Goal: Information Seeking & Learning: Find contact information

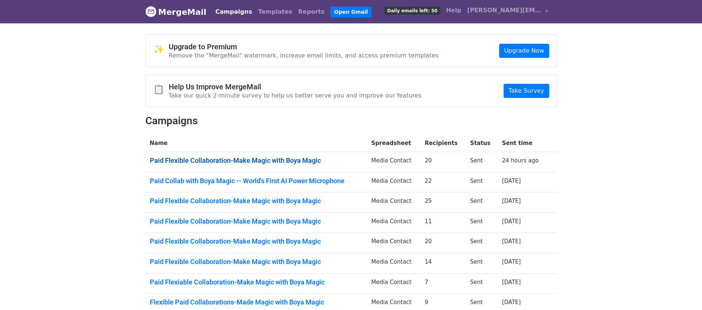
click at [272, 159] on link "Paid Flexible Collaboration-Make Magic with Boya Magic" at bounding box center [256, 160] width 213 height 8
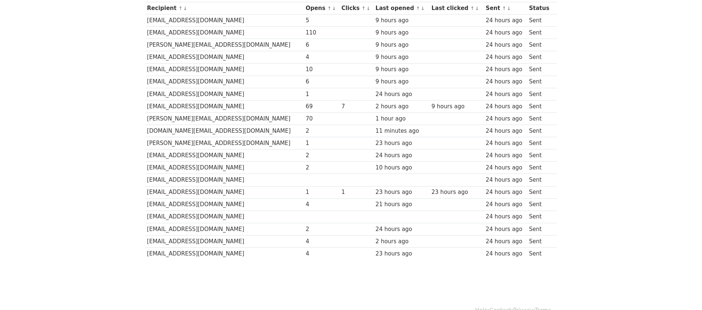
scroll to position [73, 0]
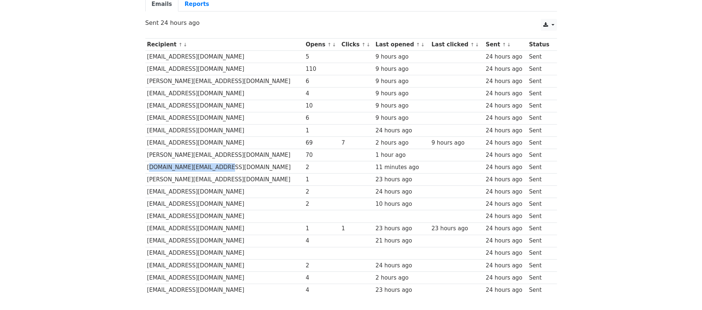
drag, startPoint x: 218, startPoint y: 165, endPoint x: 147, endPoint y: 168, distance: 70.9
click at [147, 168] on td "[DOMAIN_NAME][EMAIL_ADDRESS][DOMAIN_NAME]" at bounding box center [224, 167] width 159 height 12
copy td "[DOMAIN_NAME][EMAIL_ADDRESS][DOMAIN_NAME]"
click at [232, 186] on td "[EMAIL_ADDRESS][DOMAIN_NAME]" at bounding box center [224, 192] width 159 height 12
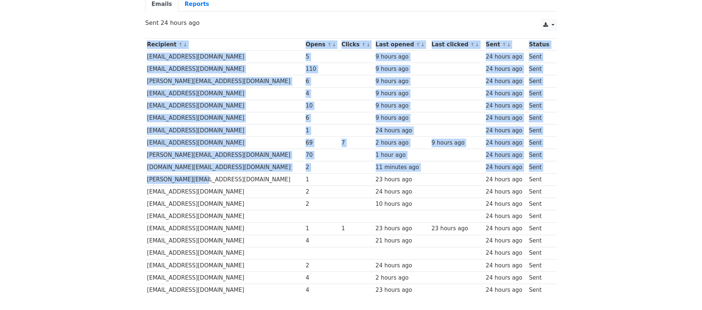
drag, startPoint x: 209, startPoint y: 179, endPoint x: 135, endPoint y: 178, distance: 74.2
click at [135, 178] on body "MergeMail Campaigns Templates Reports Open Gmail Daily emails left: 50 Help [PE…" at bounding box center [351, 129] width 702 height 405
drag, startPoint x: 144, startPoint y: 178, endPoint x: 203, endPoint y: 182, distance: 59.1
click at [203, 182] on div "Recipient ↑ ↓ Opens ↑ ↓ Clicks ↑ ↓ Last opened ↑ ↓ Last clicked ↑ ↓ Sent ↑ ↓ St…" at bounding box center [351, 167] width 423 height 267
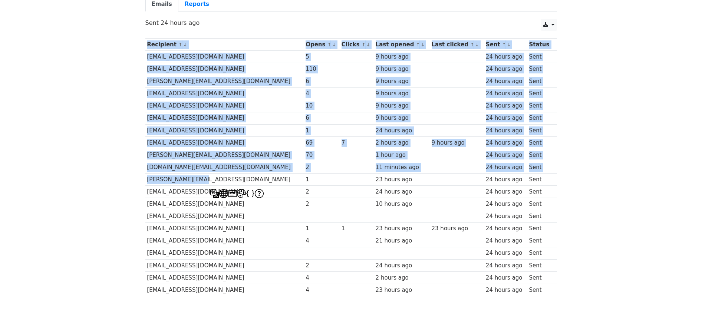
click at [204, 179] on td "[PERSON_NAME][EMAIL_ADDRESS][DOMAIN_NAME]" at bounding box center [224, 180] width 159 height 12
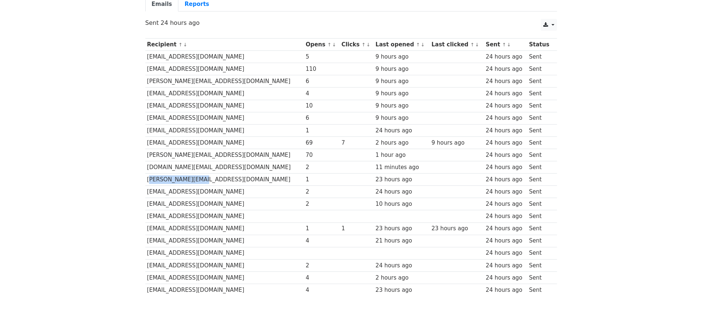
drag, startPoint x: 198, startPoint y: 179, endPoint x: 148, endPoint y: 180, distance: 50.1
click at [148, 180] on td "[PERSON_NAME][EMAIL_ADDRESS][DOMAIN_NAME]" at bounding box center [224, 180] width 159 height 12
copy td "[PERSON_NAME][EMAIL_ADDRESS][DOMAIN_NAME]"
click at [239, 204] on td "[EMAIL_ADDRESS][DOMAIN_NAME]" at bounding box center [224, 204] width 159 height 12
drag, startPoint x: 187, startPoint y: 189, endPoint x: 146, endPoint y: 190, distance: 40.8
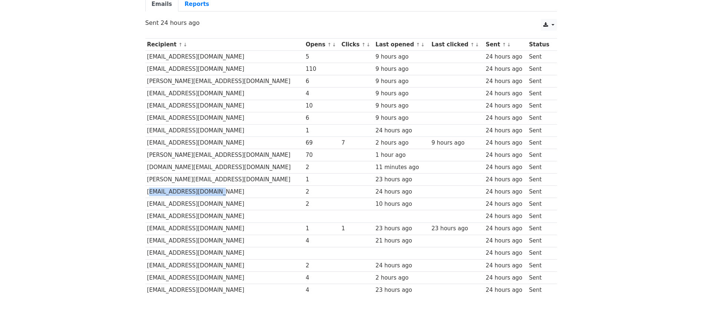
click at [146, 190] on td "[EMAIL_ADDRESS][DOMAIN_NAME]" at bounding box center [224, 192] width 159 height 12
copy td "[EMAIL_ADDRESS][DOMAIN_NAME]"
click at [256, 235] on td "[EMAIL_ADDRESS][DOMAIN_NAME]" at bounding box center [224, 241] width 159 height 12
drag, startPoint x: 213, startPoint y: 205, endPoint x: 148, endPoint y: 205, distance: 64.5
click at [148, 205] on td "[EMAIL_ADDRESS][DOMAIN_NAME]" at bounding box center [224, 204] width 159 height 12
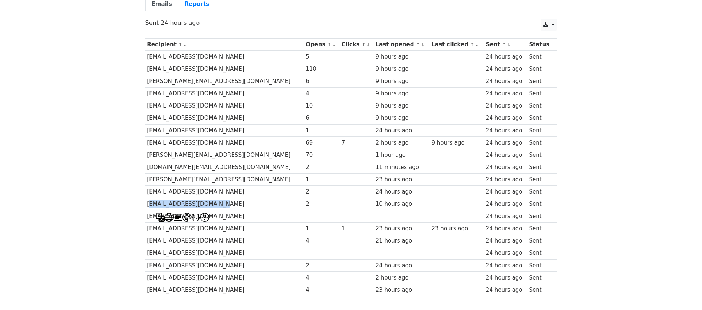
copy td "[EMAIL_ADDRESS][DOMAIN_NAME]"
click at [242, 225] on td "[EMAIL_ADDRESS][DOMAIN_NAME]" at bounding box center [224, 228] width 159 height 12
drag, startPoint x: 218, startPoint y: 218, endPoint x: 147, endPoint y: 217, distance: 70.4
click at [147, 217] on td "[EMAIL_ADDRESS][DOMAIN_NAME]" at bounding box center [224, 216] width 159 height 12
copy td "[EMAIL_ADDRESS][DOMAIN_NAME]"
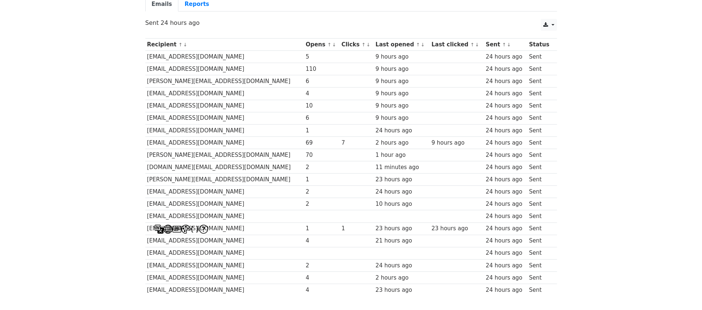
click at [219, 236] on td "[EMAIL_ADDRESS][DOMAIN_NAME]" at bounding box center [224, 241] width 159 height 12
drag, startPoint x: 219, startPoint y: 229, endPoint x: 146, endPoint y: 224, distance: 72.5
click at [146, 224] on td "[EMAIL_ADDRESS][DOMAIN_NAME]" at bounding box center [224, 228] width 159 height 12
copy td "[EMAIL_ADDRESS][DOMAIN_NAME]"
click at [242, 226] on td "[EMAIL_ADDRESS][DOMAIN_NAME]" at bounding box center [224, 228] width 159 height 12
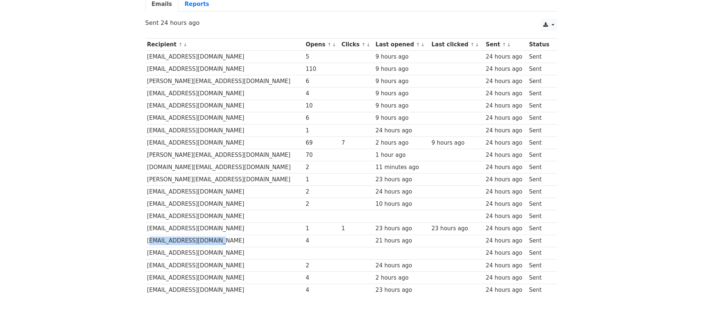
drag, startPoint x: 215, startPoint y: 241, endPoint x: 146, endPoint y: 241, distance: 69.0
click at [146, 241] on td "[EMAIL_ADDRESS][DOMAIN_NAME]" at bounding box center [224, 241] width 159 height 12
copy td "[EMAIL_ADDRESS][DOMAIN_NAME]"
click at [266, 274] on td "[EMAIL_ADDRESS][DOMAIN_NAME]" at bounding box center [224, 277] width 159 height 12
drag, startPoint x: 198, startPoint y: 254, endPoint x: 146, endPoint y: 251, distance: 52.4
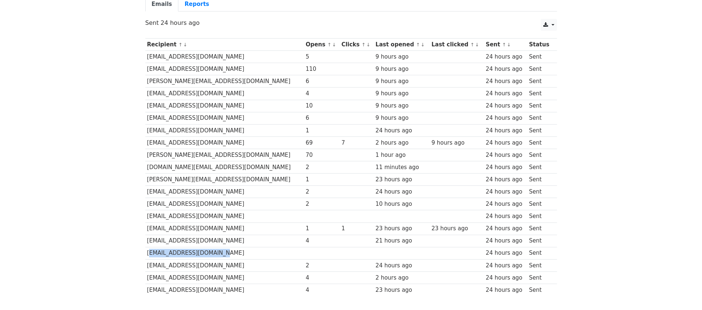
click at [146, 251] on td "[EMAIL_ADDRESS][DOMAIN_NAME]" at bounding box center [224, 253] width 159 height 12
copy td "[EMAIL_ADDRESS][DOMAIN_NAME]"
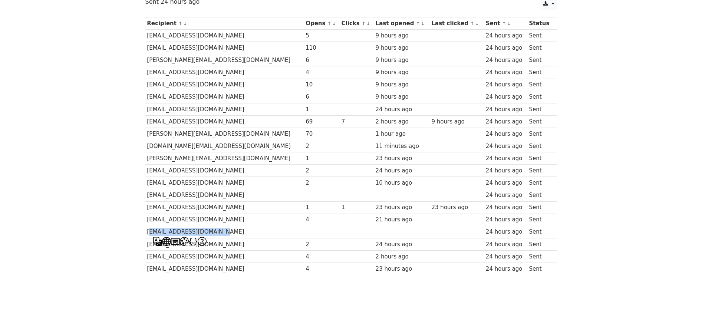
scroll to position [125, 0]
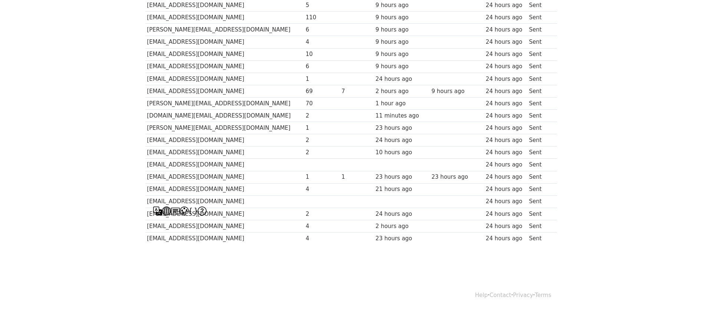
drag, startPoint x: 228, startPoint y: 223, endPoint x: 217, endPoint y: 218, distance: 11.8
click at [228, 223] on td "[EMAIL_ADDRESS][DOMAIN_NAME]" at bounding box center [224, 226] width 159 height 12
drag, startPoint x: 216, startPoint y: 214, endPoint x: 148, endPoint y: 215, distance: 68.2
click at [148, 215] on td "[EMAIL_ADDRESS][DOMAIN_NAME]" at bounding box center [224, 214] width 159 height 12
copy td "[EMAIL_ADDRESS][DOMAIN_NAME]"
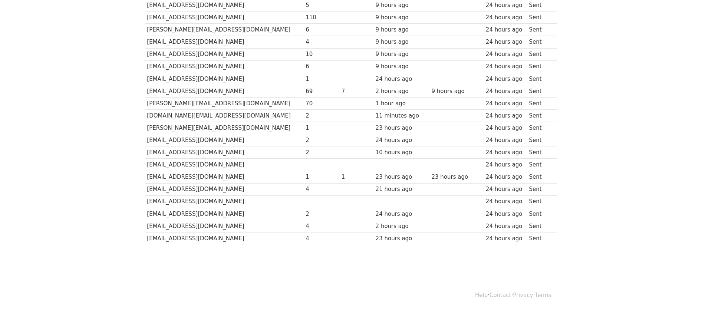
click at [240, 224] on td "[EMAIL_ADDRESS][DOMAIN_NAME]" at bounding box center [224, 226] width 159 height 12
drag, startPoint x: 240, startPoint y: 225, endPoint x: 147, endPoint y: 227, distance: 92.3
click at [147, 227] on td "[EMAIL_ADDRESS][DOMAIN_NAME]" at bounding box center [224, 226] width 159 height 12
copy td "[EMAIL_ADDRESS][DOMAIN_NAME]"
click at [253, 225] on td "[EMAIL_ADDRESS][DOMAIN_NAME]" at bounding box center [224, 226] width 159 height 12
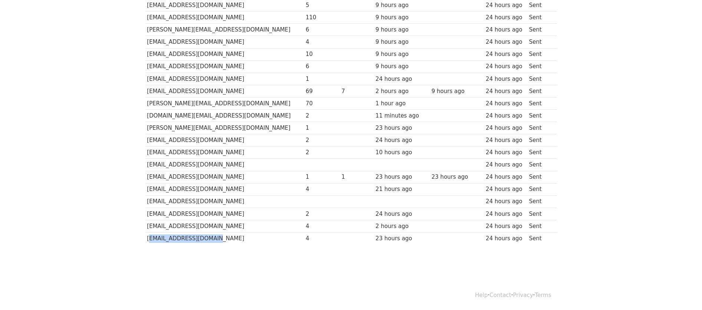
drag, startPoint x: 217, startPoint y: 237, endPoint x: 146, endPoint y: 238, distance: 70.8
click at [146, 238] on td "[EMAIL_ADDRESS][DOMAIN_NAME]" at bounding box center [224, 238] width 159 height 12
